Goal: Task Accomplishment & Management: Manage account settings

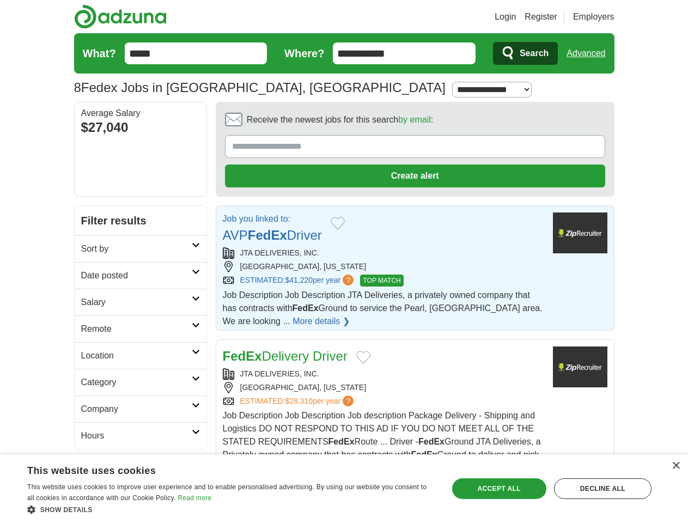
click at [516, 17] on link "Login" at bounding box center [505, 16] width 21 height 13
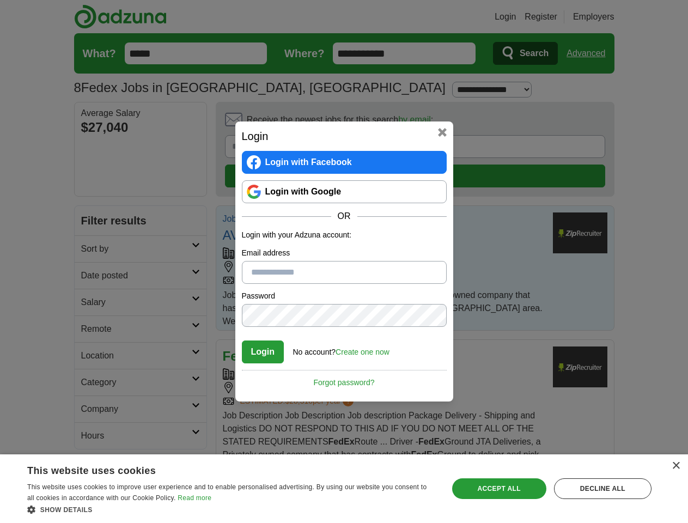
click at [606, 17] on div "Login Login with Facebook Login with Google OR Login with your Adzuna account: …" at bounding box center [344, 261] width 688 height 523
click at [590, 53] on div "Login Login with Facebook Login with Google OR Login with your Adzuna account: …" at bounding box center [344, 261] width 688 height 523
click at [385, 123] on div "Login Login with Facebook Login with Google OR Login with your Adzuna account: …" at bounding box center [344, 262] width 218 height 280
click at [637, 123] on div "Login Login with Facebook Login with Google OR Login with your Adzuna account: …" at bounding box center [344, 261] width 688 height 523
click at [92, 196] on div "Login Login with Facebook Login with Google OR Login with your Adzuna account: …" at bounding box center [344, 261] width 688 height 523
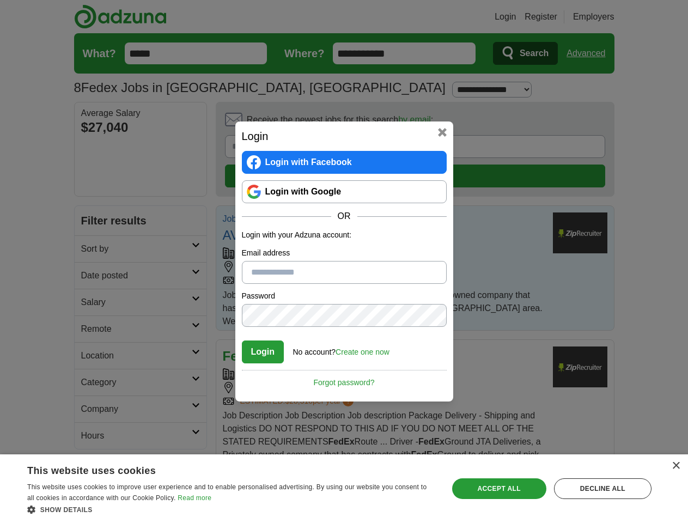
click at [92, 223] on div "Login Login with Facebook Login with Google OR Login with your Adzuna account: …" at bounding box center [344, 261] width 688 height 523
click at [92, 250] on div "Login Login with Facebook Login with Google OR Login with your Adzuna account: …" at bounding box center [344, 261] width 688 height 523
click at [92, 276] on div "Login Login with Facebook Login with Google OR Login with your Adzuna account: …" at bounding box center [344, 261] width 688 height 523
click at [92, 303] on div "Login Login with Facebook Login with Google OR Login with your Adzuna account: …" at bounding box center [344, 261] width 688 height 523
